Goal: Task Accomplishment & Management: Complete application form

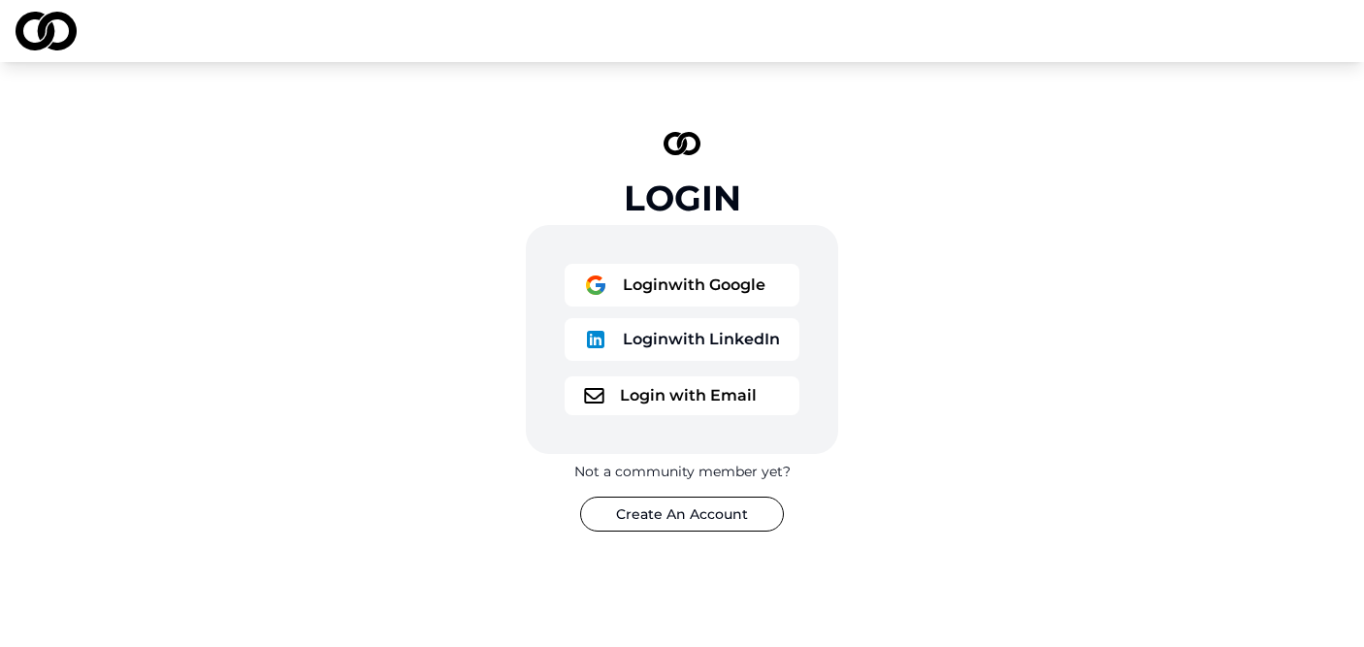
click at [647, 291] on button "Login with Google" at bounding box center [682, 285] width 235 height 43
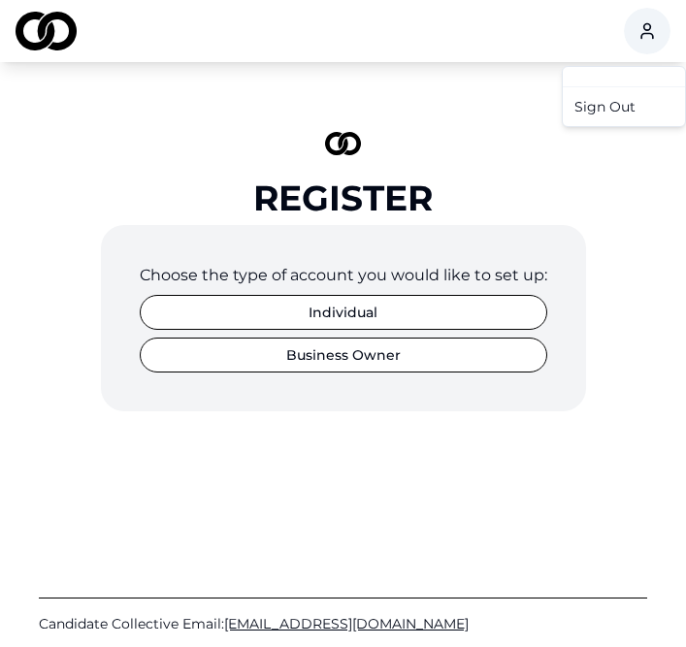
click at [648, 49] on html "Register Choose the type of account you would like to set up: Individual Busine…" at bounding box center [343, 323] width 686 height 647
click at [630, 114] on div "Sign Out" at bounding box center [624, 106] width 114 height 31
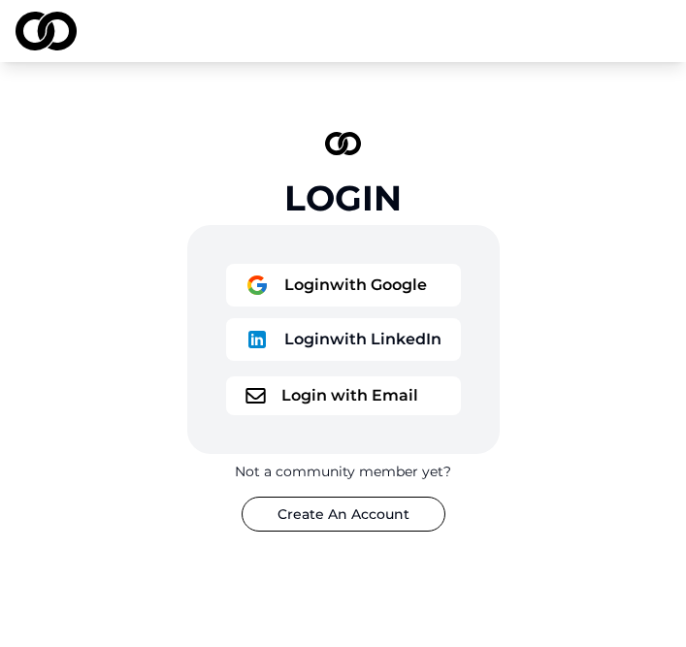
click at [411, 295] on button "Login with Google" at bounding box center [343, 285] width 235 height 43
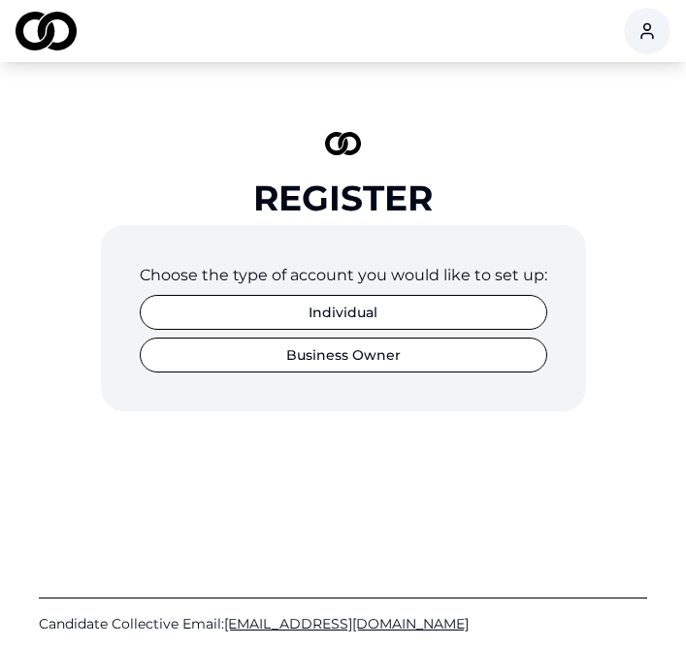
click at [647, 26] on html "Register Choose the type of account you would like to set up: Individual Busine…" at bounding box center [343, 323] width 686 height 647
click at [622, 107] on div "Sign Out" at bounding box center [624, 106] width 114 height 31
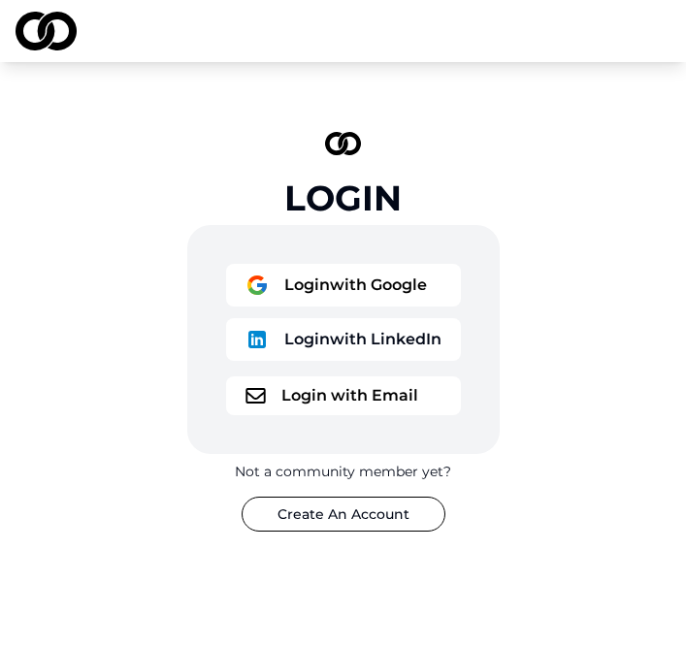
click at [410, 280] on button "Login with Google" at bounding box center [343, 285] width 235 height 43
